Goal: Check status: Check status

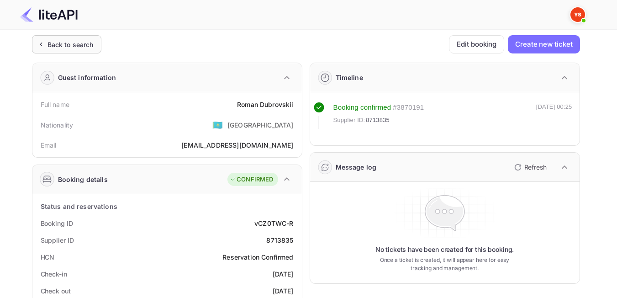
click at [96, 43] on div "Back to search" at bounding box center [66, 44] width 69 height 18
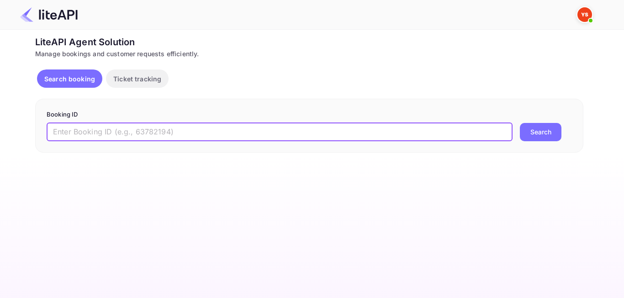
paste input "9057216"
type input "9057216"
click at [530, 133] on button "Search" at bounding box center [541, 132] width 42 height 18
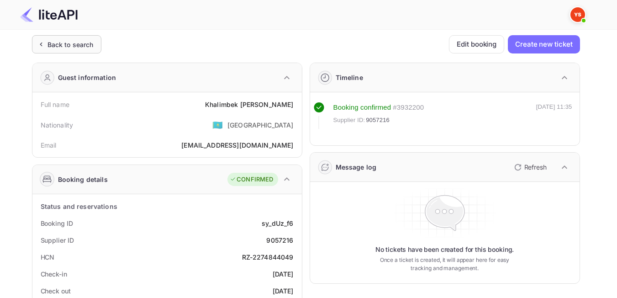
click at [83, 47] on div "Back to search" at bounding box center [71, 45] width 46 height 10
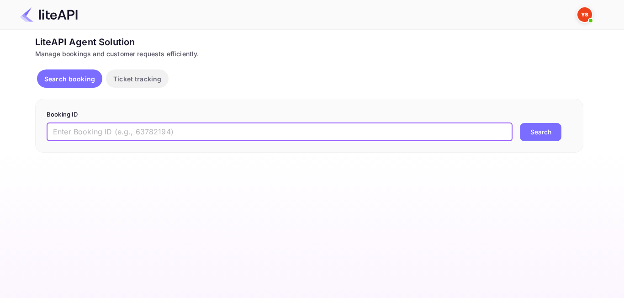
paste input "8910607"
type input "8910607"
click at [543, 124] on button "Search" at bounding box center [541, 132] width 42 height 18
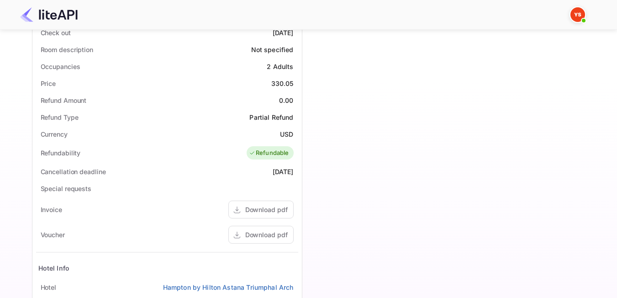
scroll to position [274, 0]
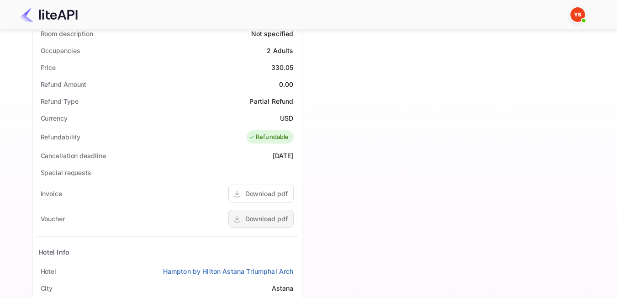
click at [263, 215] on div "Download pdf" at bounding box center [266, 219] width 42 height 10
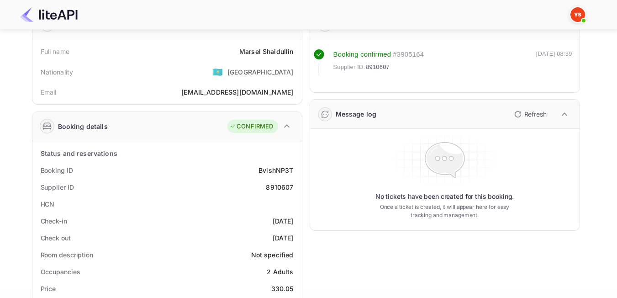
scroll to position [0, 0]
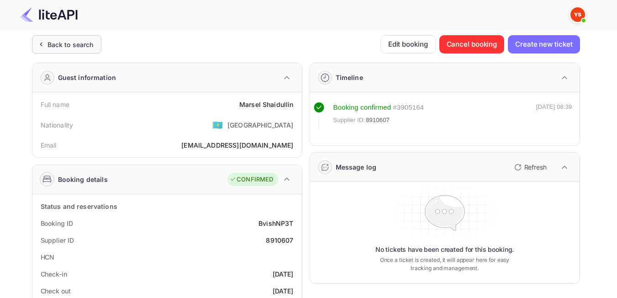
click at [60, 52] on div "Back to search" at bounding box center [66, 44] width 69 height 18
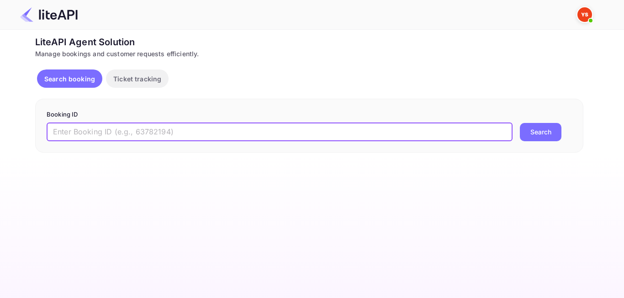
paste input "9001136"
type input "9001136"
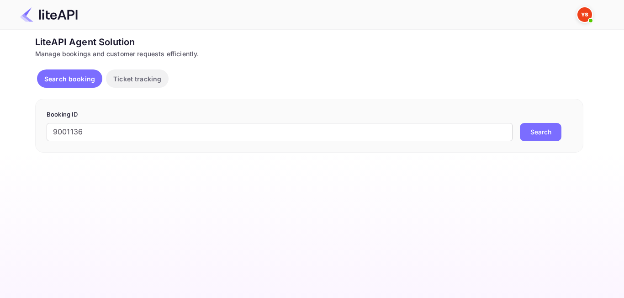
click at [540, 133] on button "Search" at bounding box center [541, 132] width 42 height 18
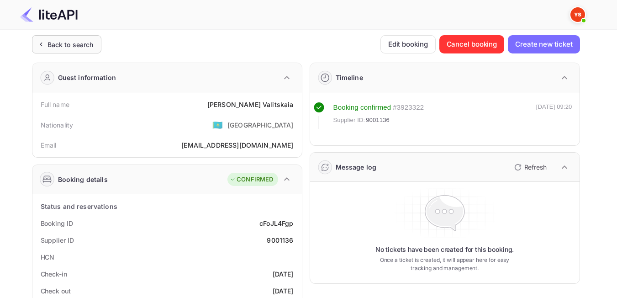
click at [81, 42] on div "Back to search" at bounding box center [71, 45] width 46 height 10
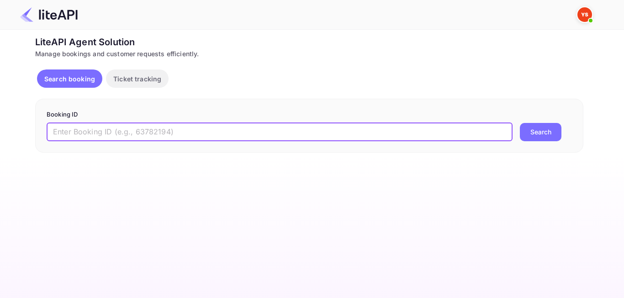
paste input "8585916"
type input "8585916"
click at [529, 130] on button "Search" at bounding box center [541, 132] width 42 height 18
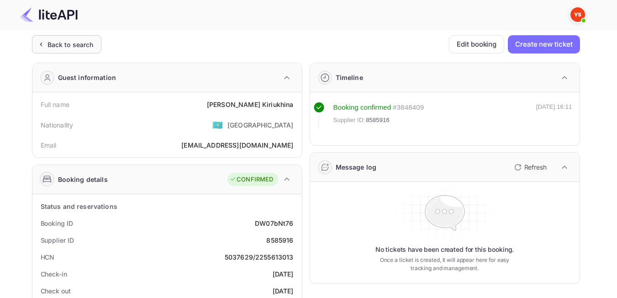
click at [70, 40] on div "Back to search" at bounding box center [71, 45] width 46 height 10
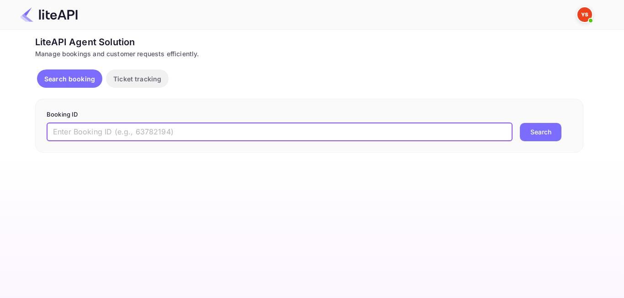
paste input "8945781"
type input "8945781"
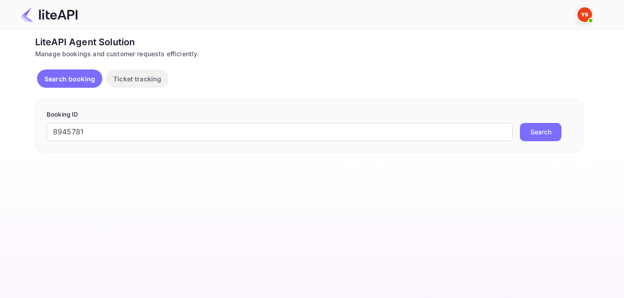
click at [545, 130] on button "Search" at bounding box center [541, 132] width 42 height 18
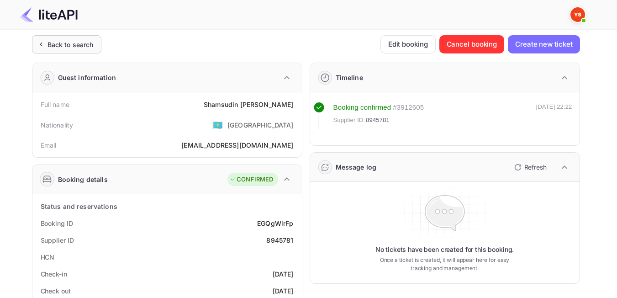
click at [64, 43] on div "Back to search" at bounding box center [71, 45] width 46 height 10
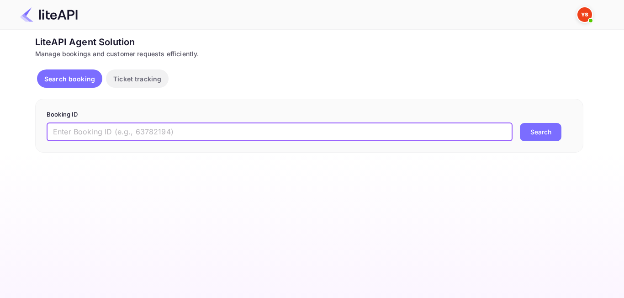
paste input "8823281"
type input "8823281"
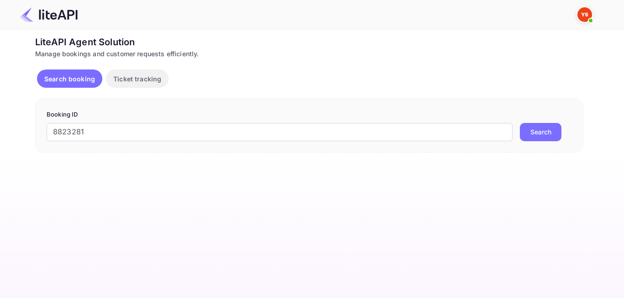
click at [547, 132] on button "Search" at bounding box center [541, 132] width 42 height 18
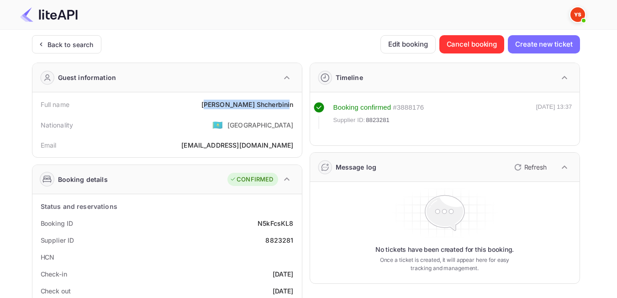
drag, startPoint x: 237, startPoint y: 108, endPoint x: 291, endPoint y: 109, distance: 54.8
click at [291, 109] on div "Full name [PERSON_NAME]" at bounding box center [167, 104] width 262 height 17
click at [259, 150] on div "[EMAIL_ADDRESS][DOMAIN_NAME]" at bounding box center [237, 145] width 112 height 10
drag, startPoint x: 295, startPoint y: 106, endPoint x: 232, endPoint y: 101, distance: 62.8
click at [232, 101] on div "Full name [PERSON_NAME]" at bounding box center [167, 104] width 262 height 17
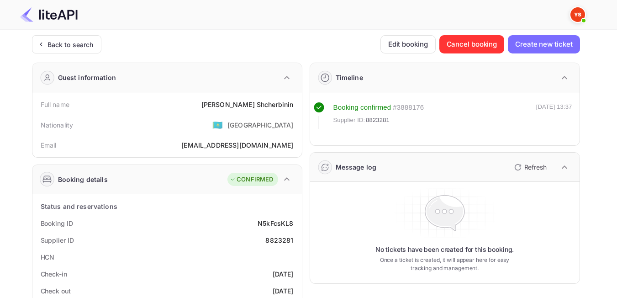
click at [198, 140] on div "Email [EMAIL_ADDRESS][DOMAIN_NAME]" at bounding box center [167, 145] width 262 height 17
click at [84, 48] on div "Back to search" at bounding box center [71, 45] width 46 height 10
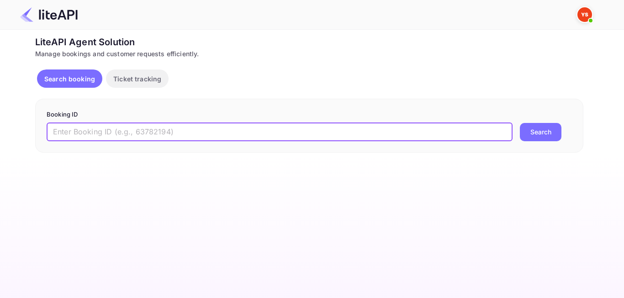
paste input "9042947"
type input "9042947"
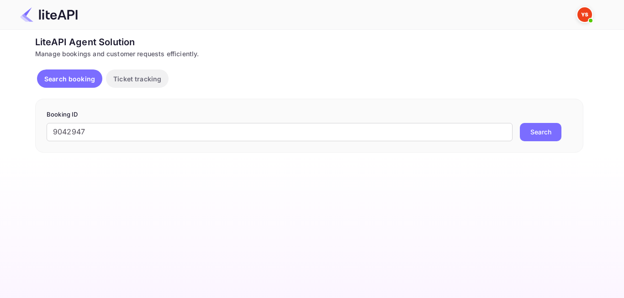
click at [551, 133] on button "Search" at bounding box center [541, 132] width 42 height 18
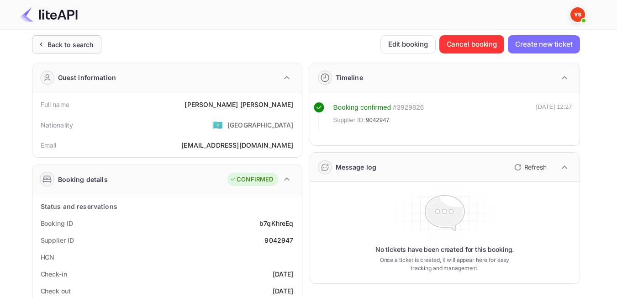
click at [69, 47] on div "Back to search" at bounding box center [71, 45] width 46 height 10
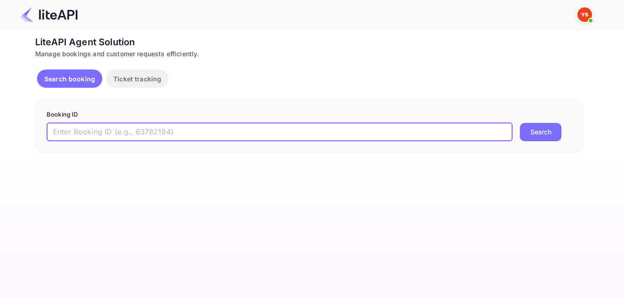
paste input "8988367"
click at [540, 138] on button "Search" at bounding box center [541, 132] width 42 height 18
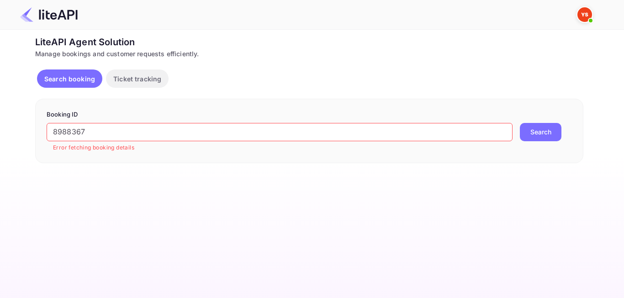
click at [57, 132] on input "8988367" at bounding box center [280, 132] width 466 height 18
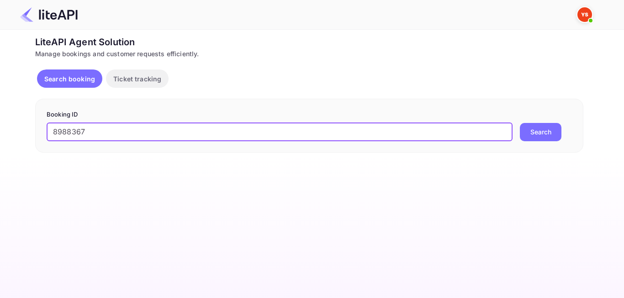
type input "8988367"
click at [520, 123] on button "Search" at bounding box center [541, 132] width 42 height 18
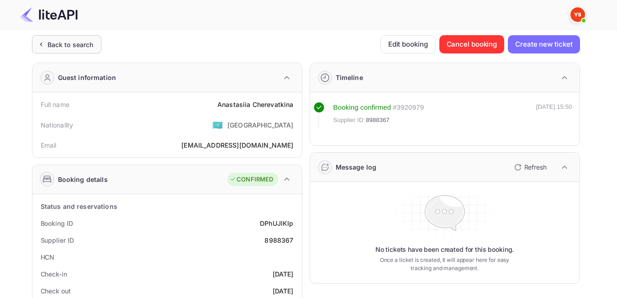
click at [74, 47] on div "Back to search" at bounding box center [71, 45] width 46 height 10
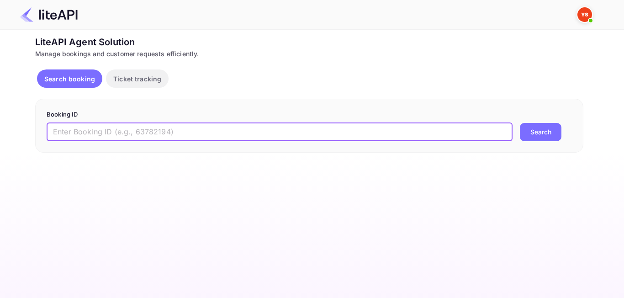
paste input "8952607"
type input "8952607"
click at [543, 131] on button "Search" at bounding box center [541, 132] width 42 height 18
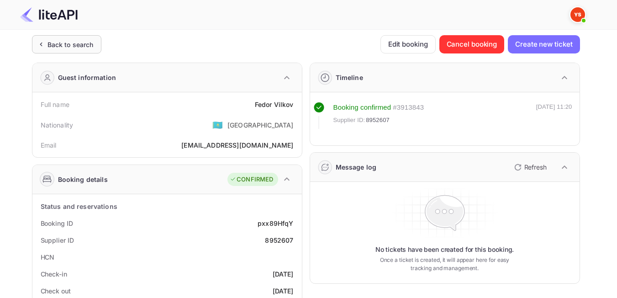
click at [78, 52] on div "Back to search" at bounding box center [66, 44] width 69 height 18
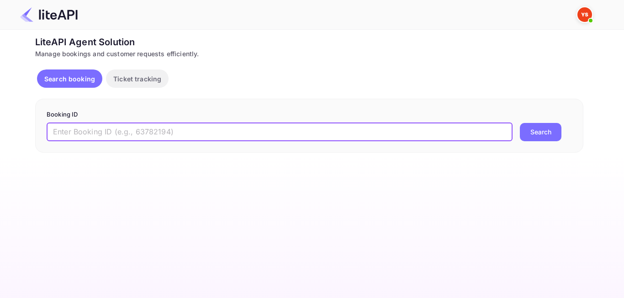
paste input "8823281"
type input "8823281"
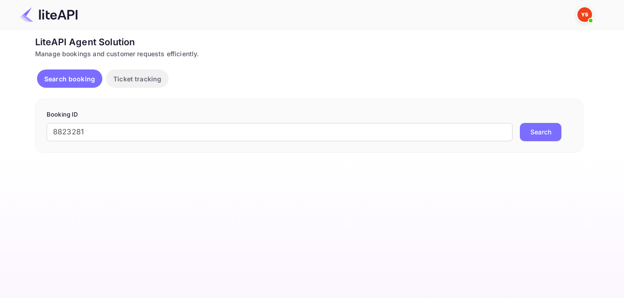
click at [537, 137] on button "Search" at bounding box center [541, 132] width 42 height 18
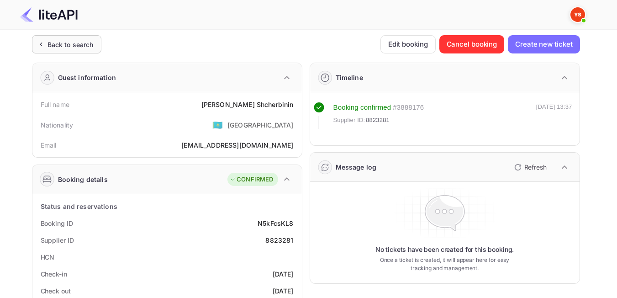
click at [57, 50] on div "Back to search" at bounding box center [66, 44] width 69 height 18
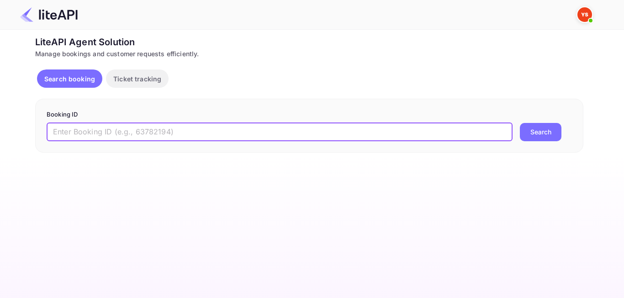
paste input "8676965"
type input "8676965"
click at [537, 138] on button "Search" at bounding box center [541, 132] width 42 height 18
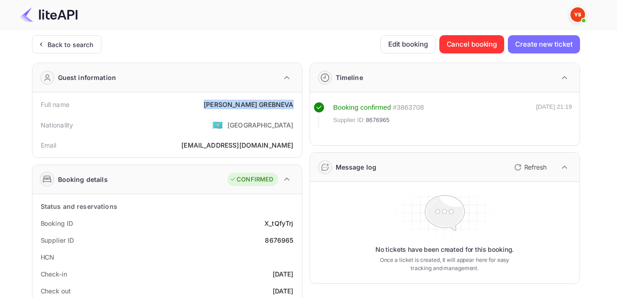
drag, startPoint x: 238, startPoint y: 103, endPoint x: 294, endPoint y: 106, distance: 55.8
click at [294, 106] on div "Full name ANNA GREBNEVA" at bounding box center [167, 104] width 262 height 17
copy div "ANNA GREBNEVA"
click at [73, 50] on div "Back to search" at bounding box center [66, 44] width 69 height 18
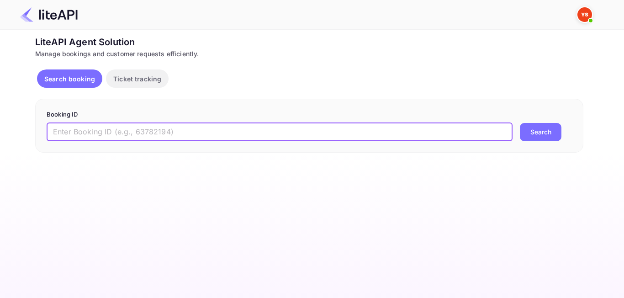
paste input "8859796"
type input "8859796"
click at [529, 133] on button "Search" at bounding box center [541, 132] width 42 height 18
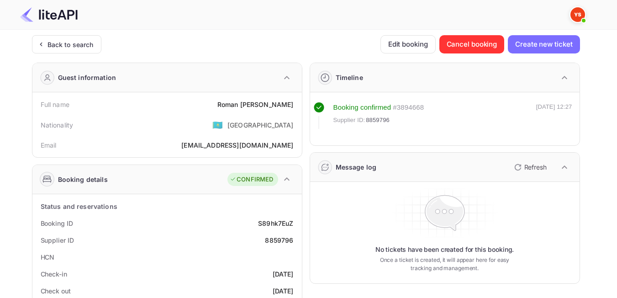
click at [43, 47] on icon at bounding box center [41, 44] width 10 height 9
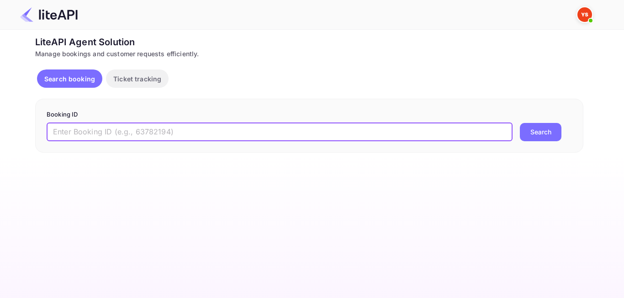
paste input "8308742"
type input "8308742"
click at [537, 129] on button "Search" at bounding box center [541, 132] width 42 height 18
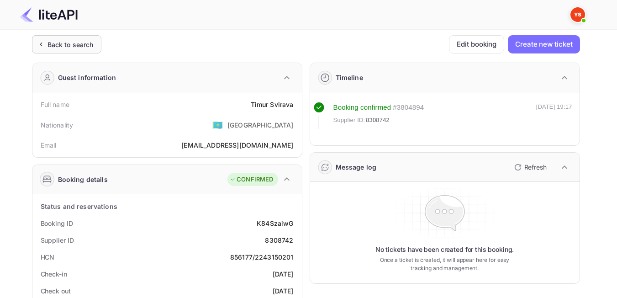
click at [84, 47] on div "Back to search" at bounding box center [71, 45] width 46 height 10
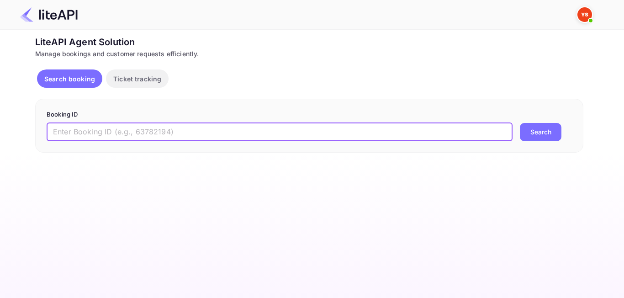
paste input "8395087"
type input "8395087"
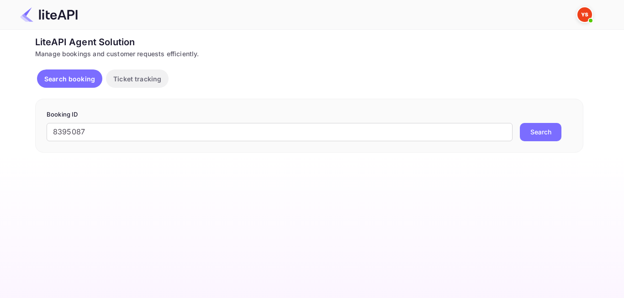
click at [546, 134] on button "Search" at bounding box center [541, 132] width 42 height 18
